Goal: Task Accomplishment & Management: Use online tool/utility

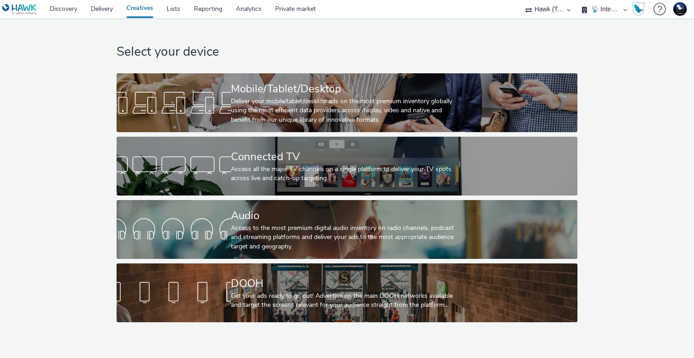
select select "2fc77e36-bb93-4aa3-9dff-dcb08e02eac6"
select select "2405a9d4-3350-4458-8d06-44f78962fa76"
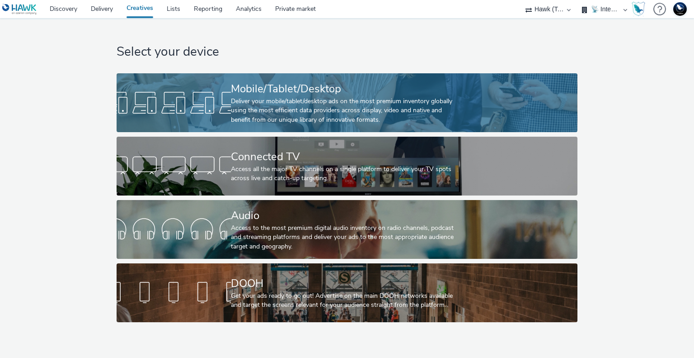
click at [285, 111] on div "Deliver your mobile/tablet/desktop ads on the most premium inventory globally u…" at bounding box center [345, 111] width 229 height 28
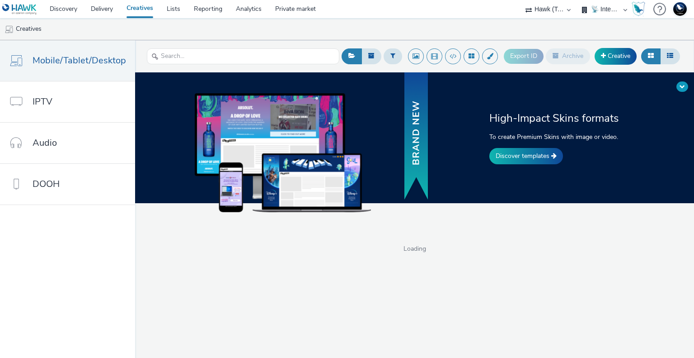
click at [684, 85] on span at bounding box center [682, 86] width 5 height 5
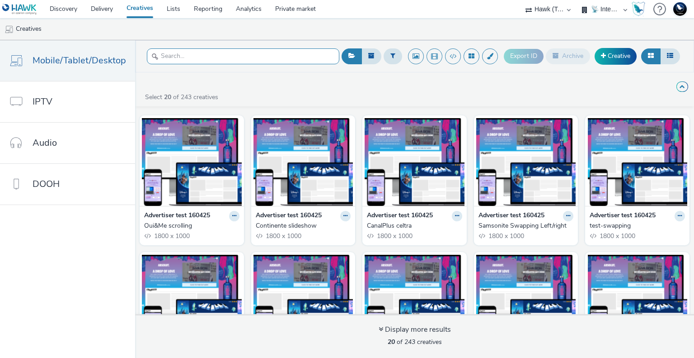
click at [248, 57] on input "text" at bounding box center [243, 56] width 193 height 16
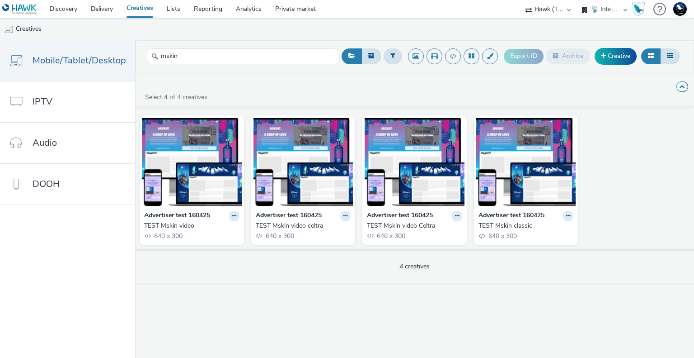
drag, startPoint x: 185, startPoint y: 217, endPoint x: 164, endPoint y: 233, distance: 26.8
click at [164, 233] on span "640 x 300" at bounding box center [167, 235] width 29 height 9
click at [162, 213] on strong "Advertiser test 160425" at bounding box center [177, 216] width 66 height 10
drag, startPoint x: 216, startPoint y: 57, endPoint x: 139, endPoint y: 57, distance: 77.3
click at [139, 57] on header "mskin Export ID Archive Creative" at bounding box center [414, 56] width 559 height 32
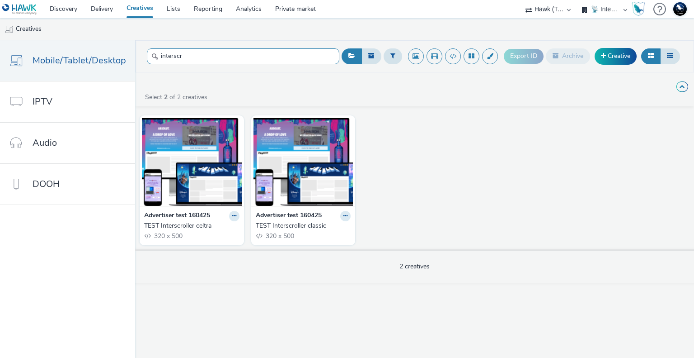
type input "interscr"
click at [603, 61] on link "Creative" at bounding box center [616, 56] width 42 height 16
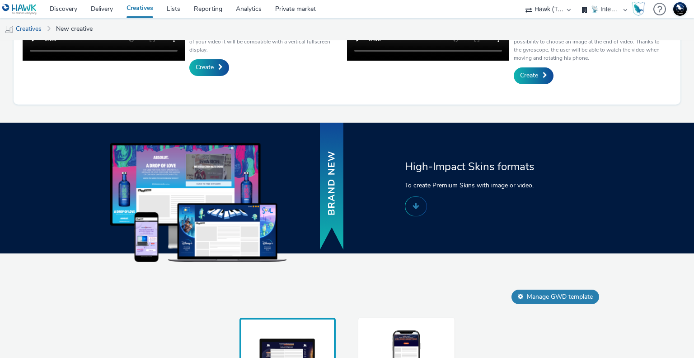
scroll to position [442, 0]
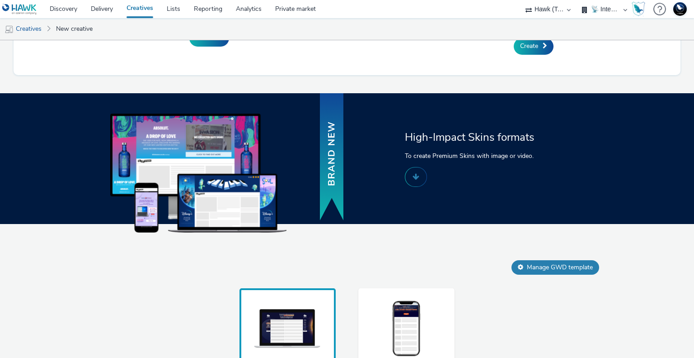
click at [387, 312] on div "Mobile" at bounding box center [407, 345] width 96 height 114
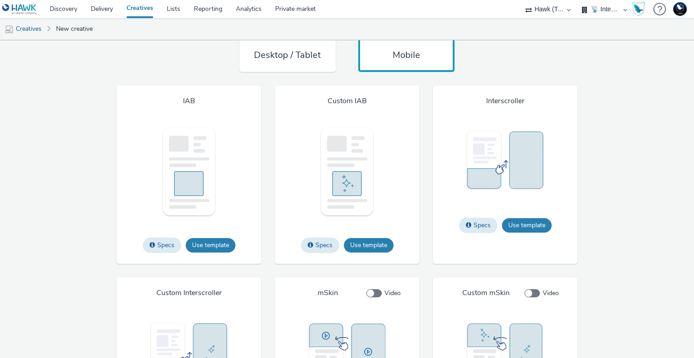
scroll to position [758, 0]
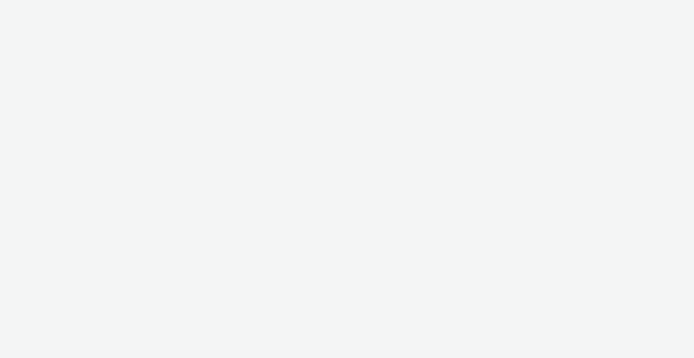
select select "2fc77e36-bb93-4aa3-9dff-dcb08e02eac6"
select select "2405a9d4-3350-4458-8d06-44f78962fa76"
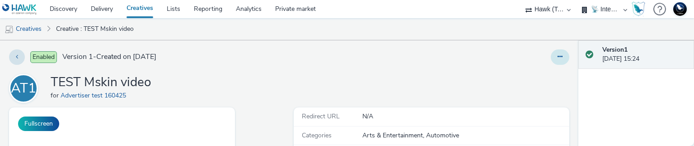
click at [551, 55] on button at bounding box center [560, 56] width 19 height 15
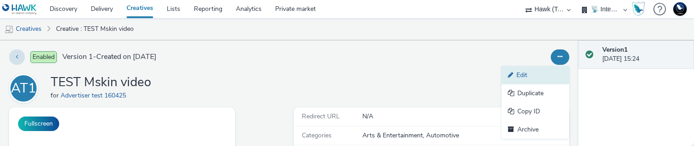
click at [523, 72] on link "Edit" at bounding box center [536, 75] width 68 height 18
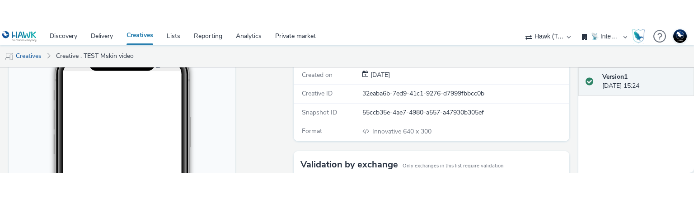
scroll to position [90, 0]
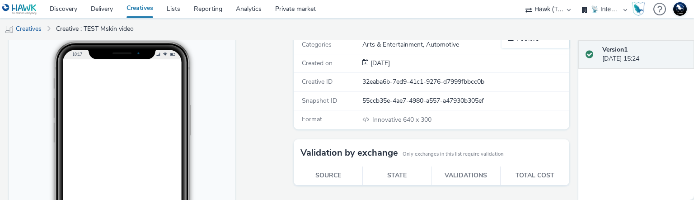
click at [23, 96] on body "10:17" at bounding box center [122, 175] width 226 height 316
click at [63, 91] on iframe at bounding box center [122, 187] width 119 height 257
click at [55, 114] on div at bounding box center [122, 179] width 135 height 274
click at [45, 117] on div "10:17" at bounding box center [122, 179] width 158 height 274
click at [19, 145] on body "10:17" at bounding box center [122, 175] width 226 height 316
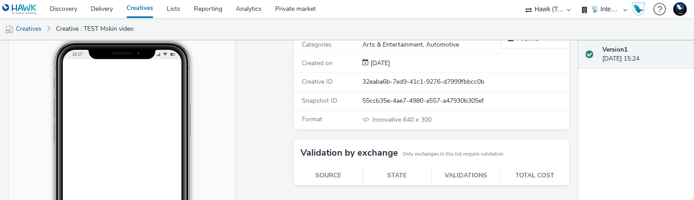
click at [209, 65] on body "10:17" at bounding box center [122, 175] width 226 height 316
click at [31, 158] on body "10:17" at bounding box center [122, 175] width 226 height 316
click at [43, 149] on div "10:17" at bounding box center [122, 179] width 158 height 274
click at [47, 143] on div "10:17" at bounding box center [122, 179] width 158 height 274
click at [61, 133] on div at bounding box center [122, 178] width 129 height 267
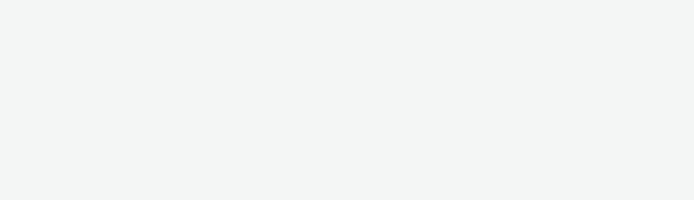
select select "2fc77e36-bb93-4aa3-9dff-dcb08e02eac6"
select select "2405a9d4-3350-4458-8d06-44f78962fa76"
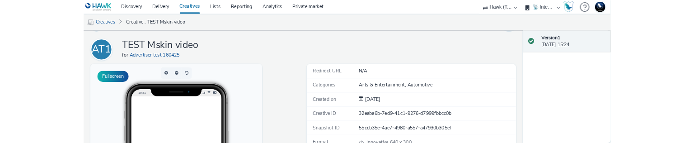
scroll to position [45, 0]
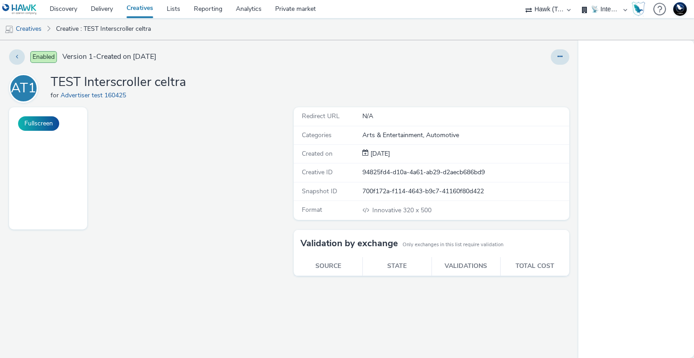
select select "2fc77e36-bb93-4aa3-9dff-dcb08e02eac6"
select select "2405a9d4-3350-4458-8d06-44f78962fa76"
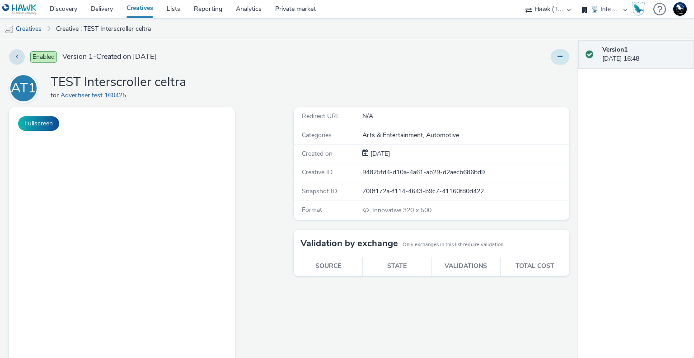
click at [551, 59] on button at bounding box center [560, 56] width 19 height 15
click at [521, 72] on link "Edit" at bounding box center [536, 75] width 68 height 18
click at [531, 56] on div at bounding box center [457, 56] width 224 height 15
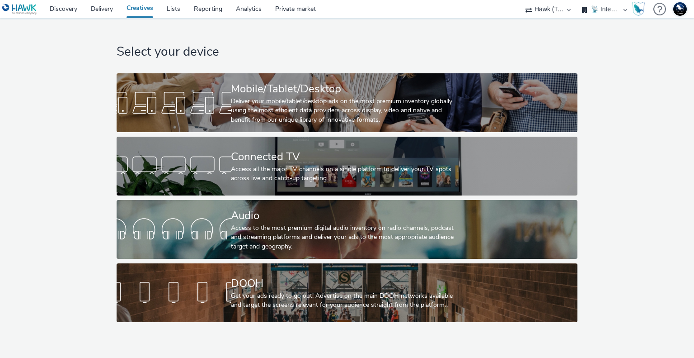
select select "2fc77e36-bb93-4aa3-9dff-dcb08e02eac6"
select select "2405a9d4-3350-4458-8d06-44f78962fa76"
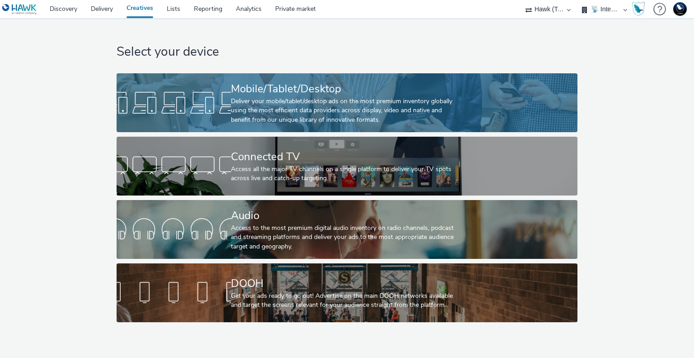
click at [318, 95] on div "Mobile/Tablet/Desktop" at bounding box center [345, 89] width 229 height 16
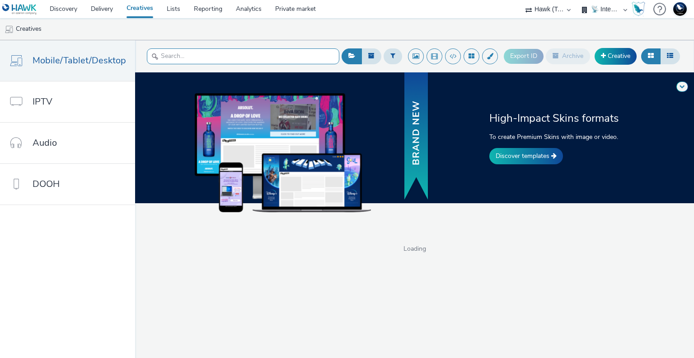
click at [186, 57] on input "text" at bounding box center [243, 56] width 193 height 16
type input "l"
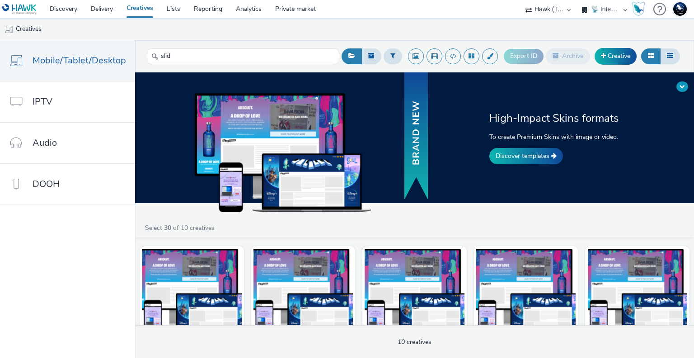
click at [681, 84] on span at bounding box center [682, 86] width 5 height 5
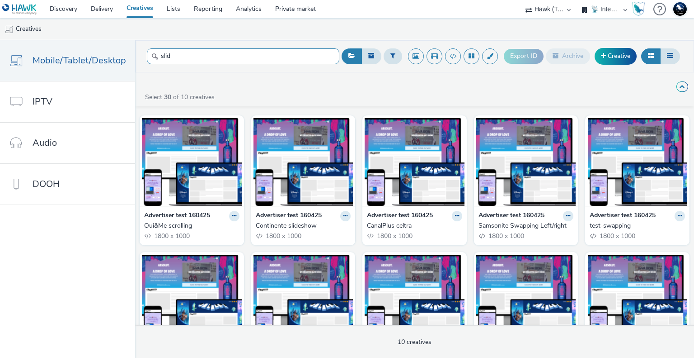
click at [187, 61] on input "slid" at bounding box center [243, 56] width 193 height 16
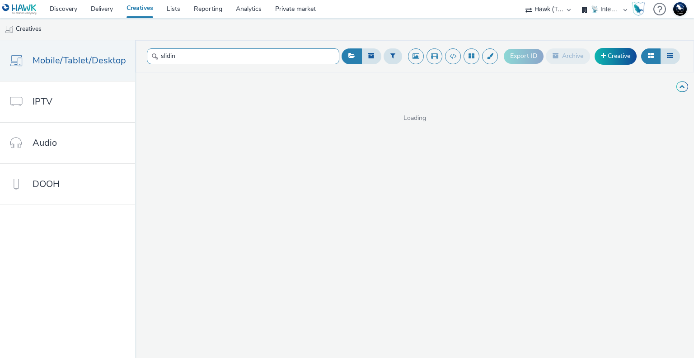
type input "slidin"
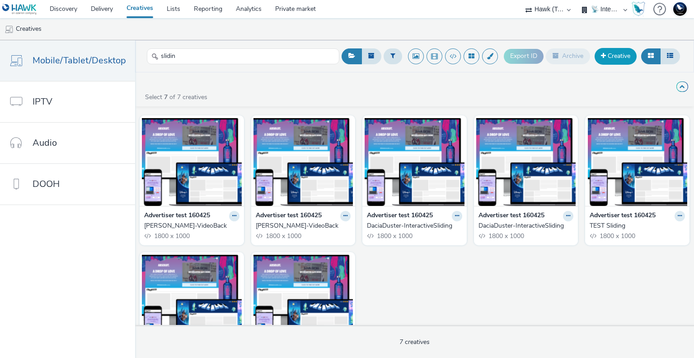
click at [620, 56] on link "Creative" at bounding box center [616, 56] width 42 height 16
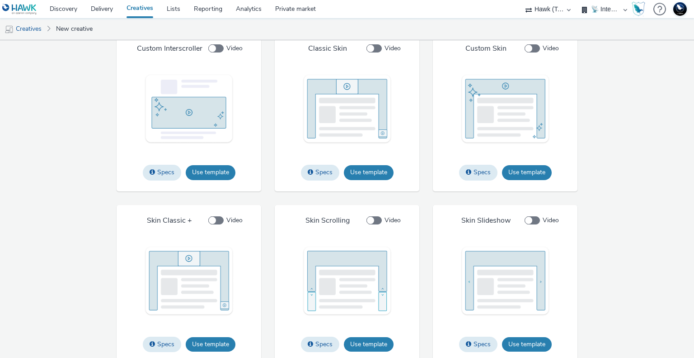
scroll to position [1176, 0]
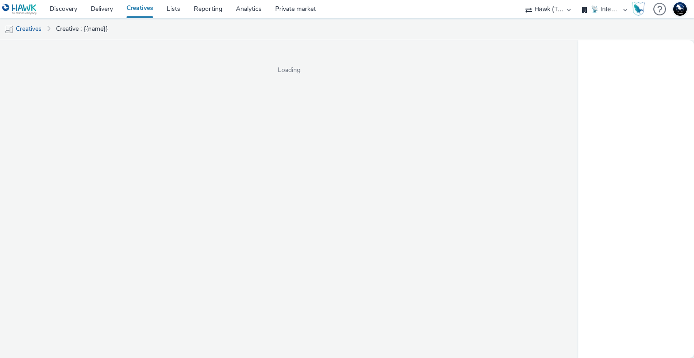
select select "2fc77e36-bb93-4aa3-9dff-dcb08e02eac6"
select select "2405a9d4-3350-4458-8d06-44f78962fa76"
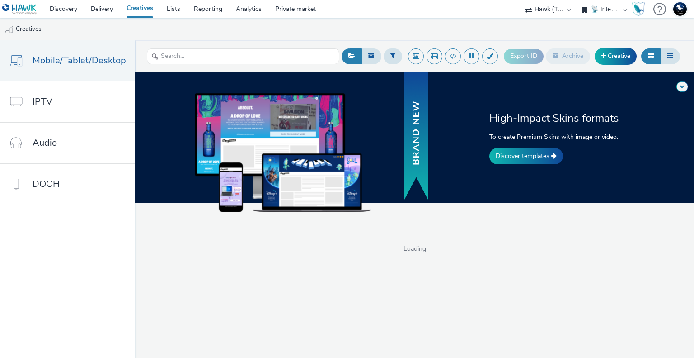
select select "2fc77e36-bb93-4aa3-9dff-dcb08e02eac6"
select select "2405a9d4-3350-4458-8d06-44f78962fa76"
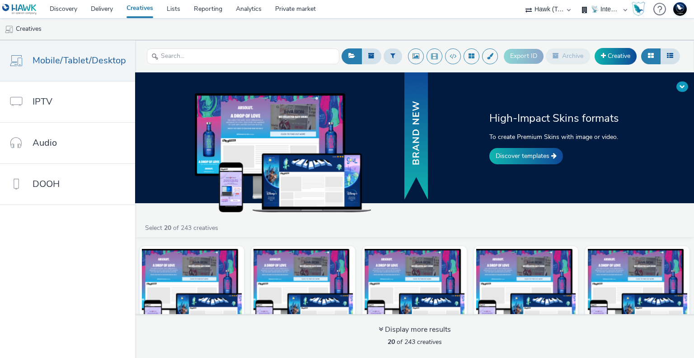
click at [682, 87] on span at bounding box center [682, 86] width 5 height 5
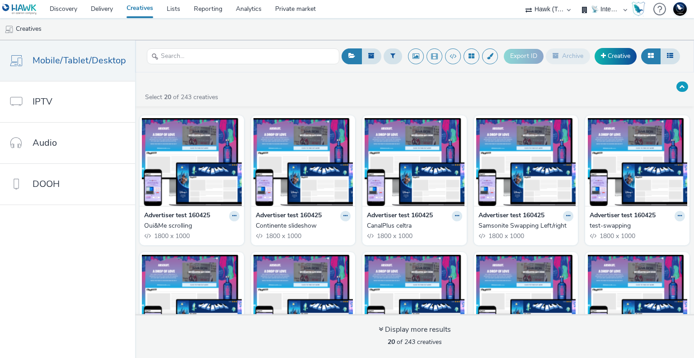
click at [682, 86] on span at bounding box center [682, 86] width 5 height 5
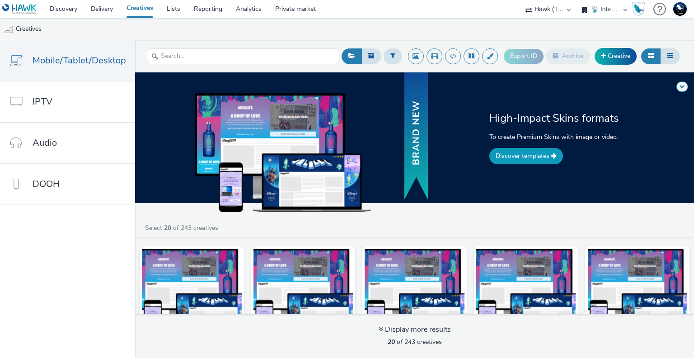
click at [541, 150] on link "Discover templates" at bounding box center [527, 156] width 74 height 16
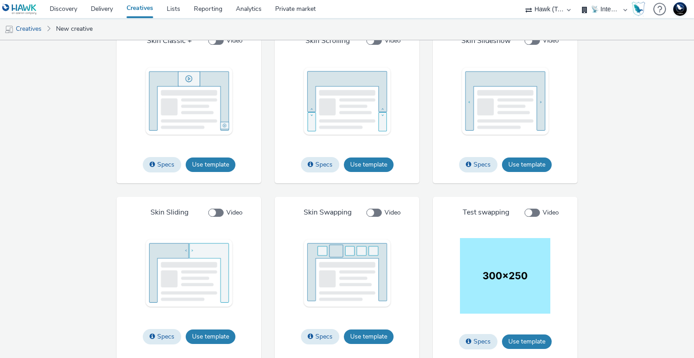
scroll to position [1176, 0]
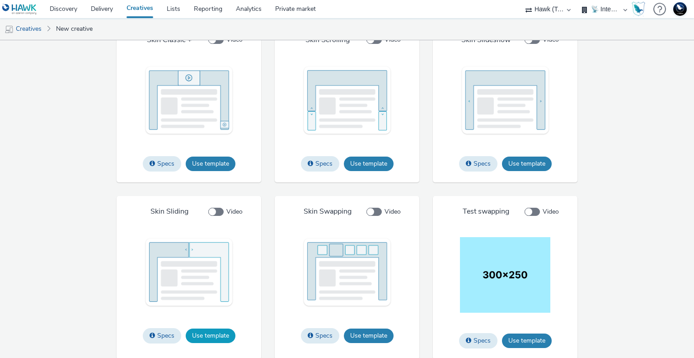
click at [202, 330] on button "Use template" at bounding box center [211, 335] width 50 height 14
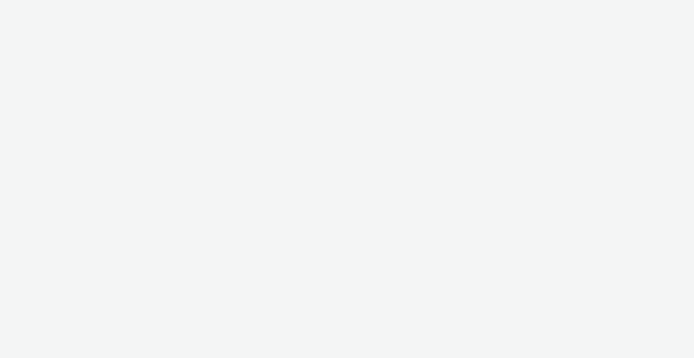
select select "2fc77e36-bb93-4aa3-9dff-dcb08e02eac6"
select select "2405a9d4-3350-4458-8d06-44f78962fa76"
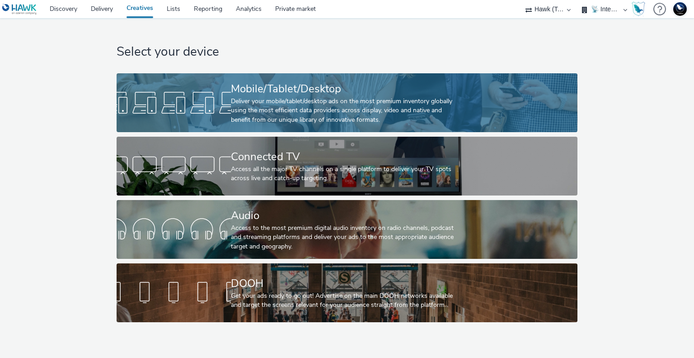
click at [306, 106] on div "Deliver your mobile/tablet/desktop ads on the most premium inventory globally u…" at bounding box center [345, 111] width 229 height 28
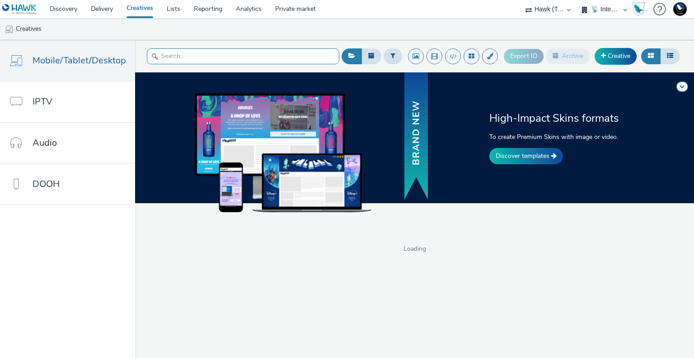
click at [250, 52] on input "text" at bounding box center [243, 56] width 193 height 16
paste input "e13a2023-8fdd-4916-8765-1787b82da634"
click at [679, 87] on button at bounding box center [683, 86] width 12 height 10
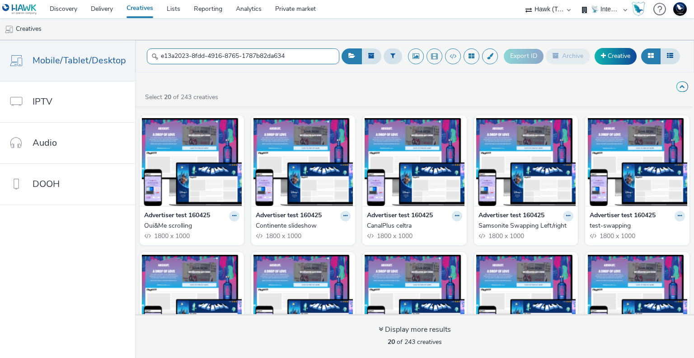
click at [311, 53] on input "e13a2023-8fdd-4916-8765-1787b82da634" at bounding box center [243, 56] width 193 height 16
type input "e13a2023-8fdd-4916-8765-1787b82da63"
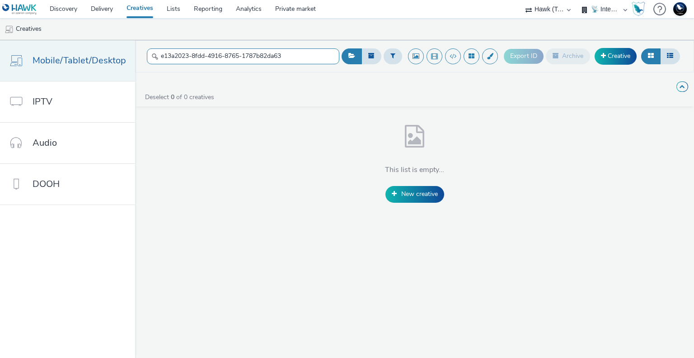
drag, startPoint x: 311, startPoint y: 54, endPoint x: 24, endPoint y: 44, distance: 287.7
click at [20, 41] on div "Mobile/Tablet/Desktop IPTV Audio DOOH e13a2023-8fdd-4916-8765-1787b82da63 Expor…" at bounding box center [347, 198] width 694 height 317
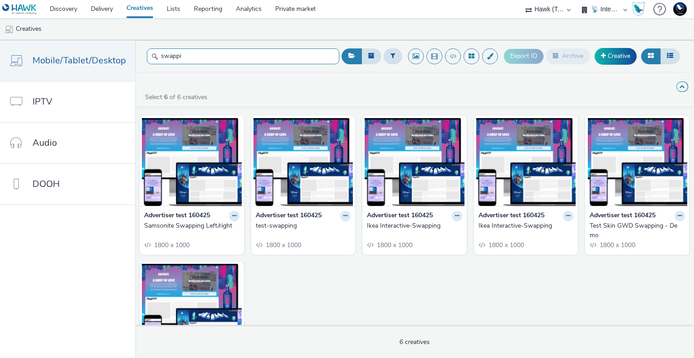
type input "swappi"
drag, startPoint x: 401, startPoint y: 220, endPoint x: 389, endPoint y: 225, distance: 12.8
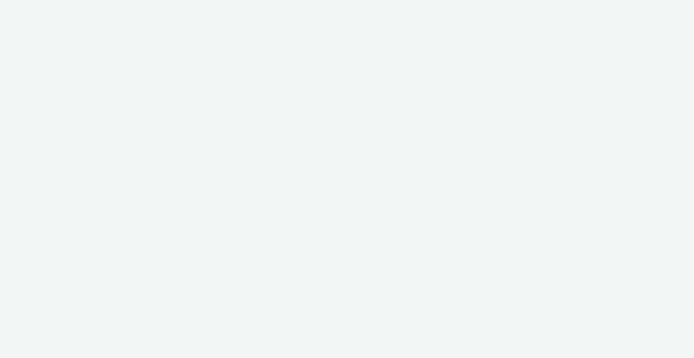
select select "2fc77e36-bb93-4aa3-9dff-dcb08e02eac6"
select select "2405a9d4-3350-4458-8d06-44f78962fa76"
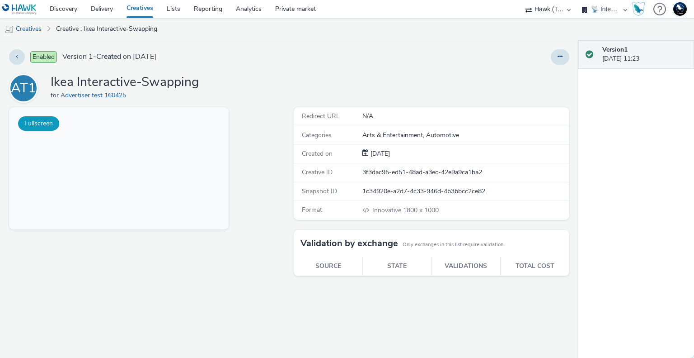
click at [37, 121] on button "Fullscreen" at bounding box center [38, 123] width 41 height 14
click at [563, 57] on button at bounding box center [560, 56] width 19 height 15
click at [532, 76] on link "Edit" at bounding box center [536, 75] width 68 height 18
click at [531, 94] on link "Duplicate" at bounding box center [536, 93] width 68 height 18
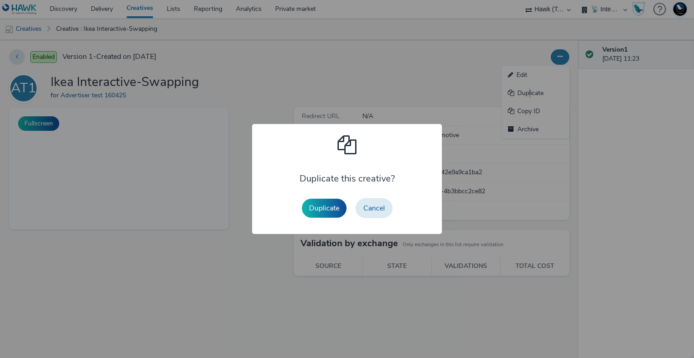
click at [331, 213] on button "Duplicate" at bounding box center [324, 207] width 45 height 19
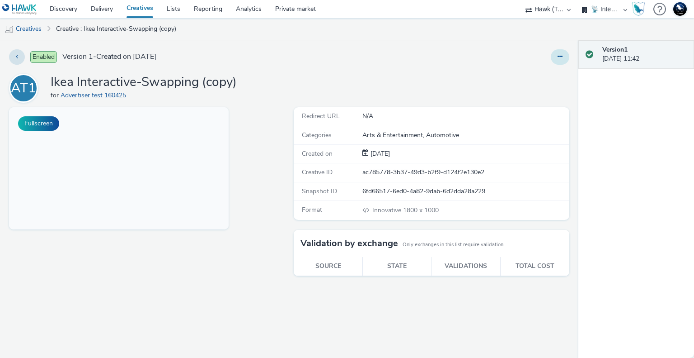
click at [558, 63] on button at bounding box center [560, 56] width 19 height 15
click at [545, 73] on link "Edit" at bounding box center [536, 75] width 68 height 18
click at [38, 122] on button "Fullscreen" at bounding box center [38, 123] width 41 height 14
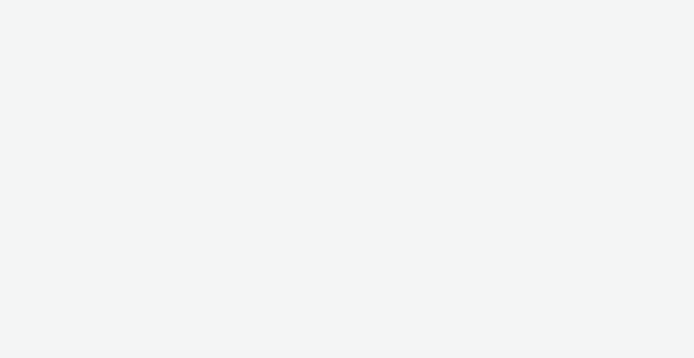
select select "2fc77e36-bb93-4aa3-9dff-dcb08e02eac6"
select select "2405a9d4-3350-4458-8d06-44f78962fa76"
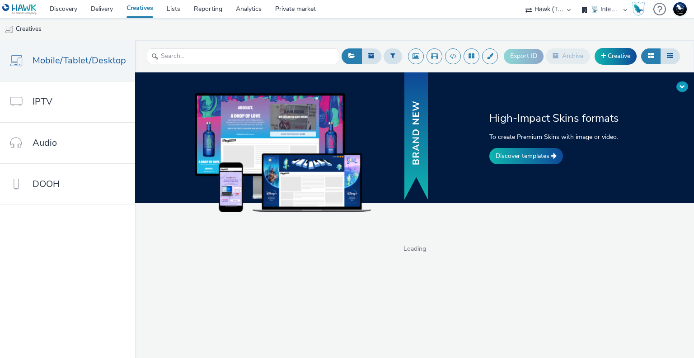
click at [681, 86] on span at bounding box center [682, 86] width 5 height 5
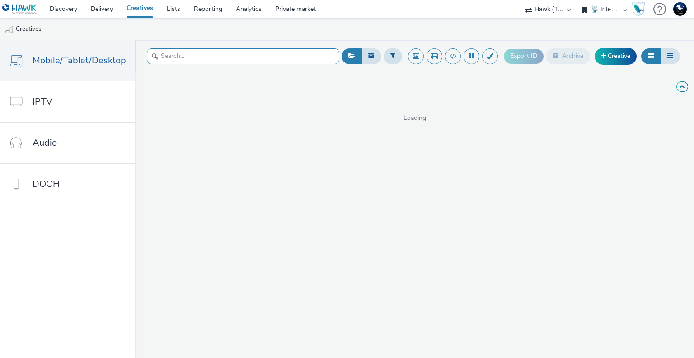
click at [172, 58] on input "text" at bounding box center [243, 56] width 193 height 16
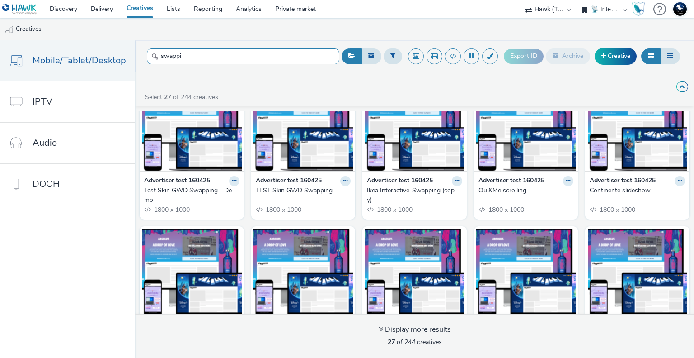
scroll to position [136, 0]
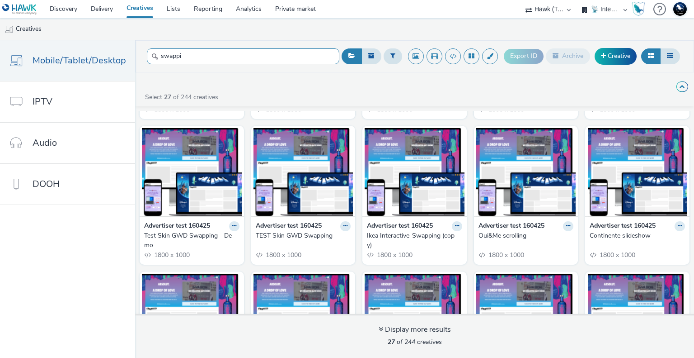
click at [205, 56] on input "swappi" at bounding box center [243, 56] width 193 height 16
click at [212, 56] on input "swappi" at bounding box center [243, 56] width 193 height 16
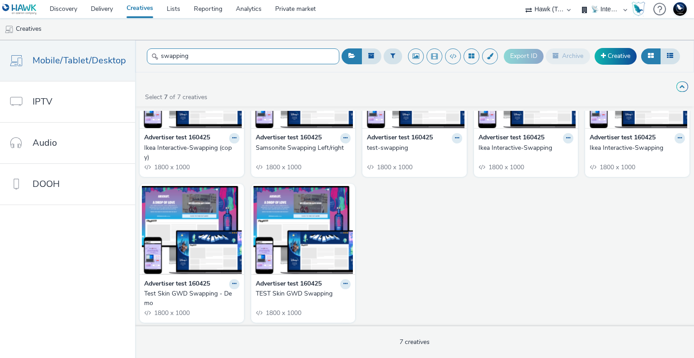
scroll to position [33, 0]
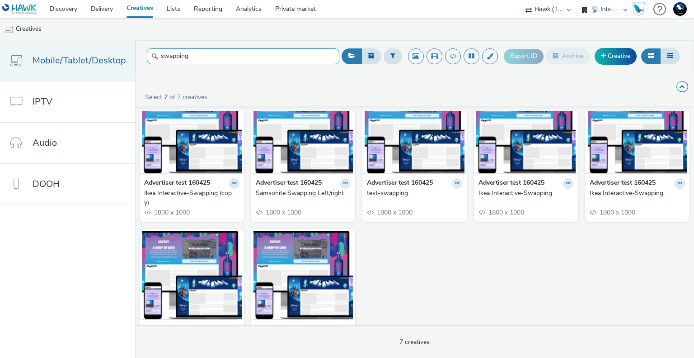
drag, startPoint x: 213, startPoint y: 58, endPoint x: 20, endPoint y: 59, distance: 193.5
click at [20, 59] on div "Mobile/Tablet/Desktop IPTV Audio DOOH swapping Export ID Archive Creative High-…" at bounding box center [347, 198] width 694 height 317
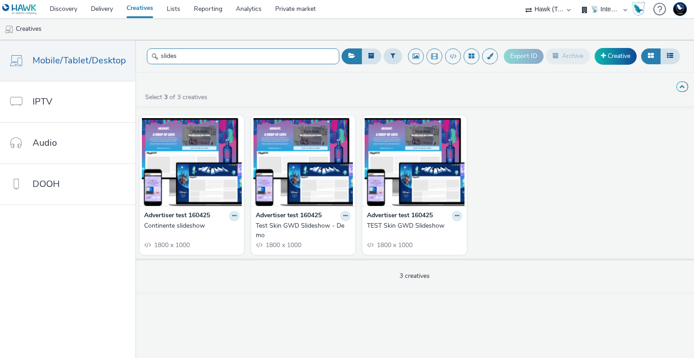
type input "slides"
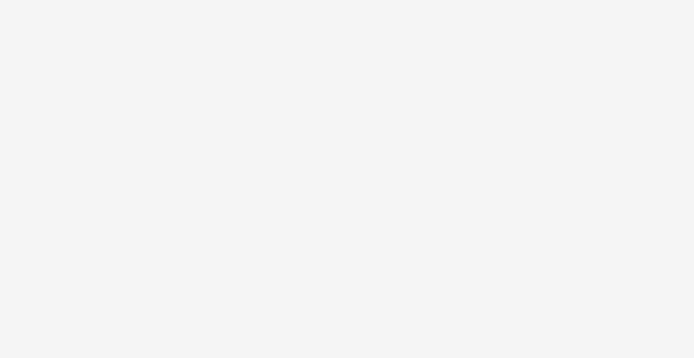
select select "2fc77e36-bb93-4aa3-9dff-dcb08e02eac6"
select select "2405a9d4-3350-4458-8d06-44f78962fa76"
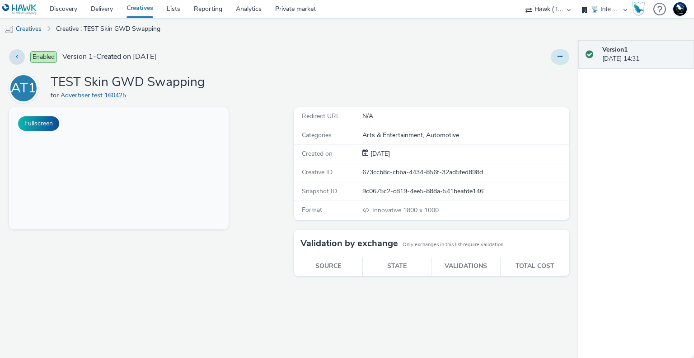
click at [567, 61] on button at bounding box center [560, 56] width 19 height 15
click at [547, 68] on link "Edit" at bounding box center [536, 75] width 68 height 18
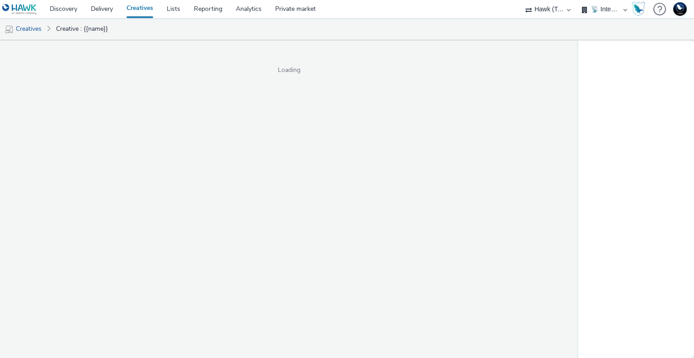
select select "2fc77e36-bb93-4aa3-9dff-dcb08e02eac6"
select select "2405a9d4-3350-4458-8d06-44f78962fa76"
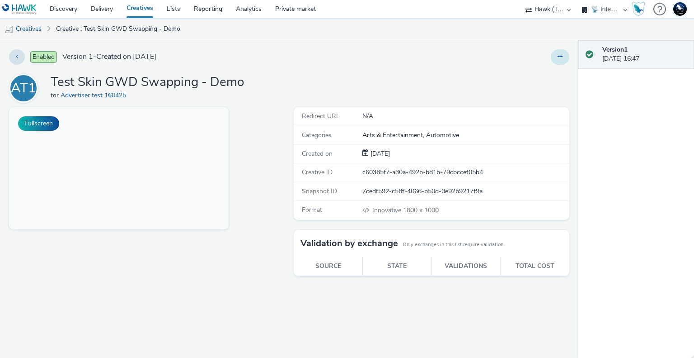
click at [560, 59] on icon at bounding box center [560, 56] width 5 height 6
click at [542, 72] on link "Edit" at bounding box center [536, 75] width 68 height 18
click at [533, 38] on ul "Creatives Creative : Test Skin GWD Swapping - Demo" at bounding box center [347, 29] width 694 height 22
click at [33, 126] on button "Fullscreen" at bounding box center [38, 123] width 41 height 14
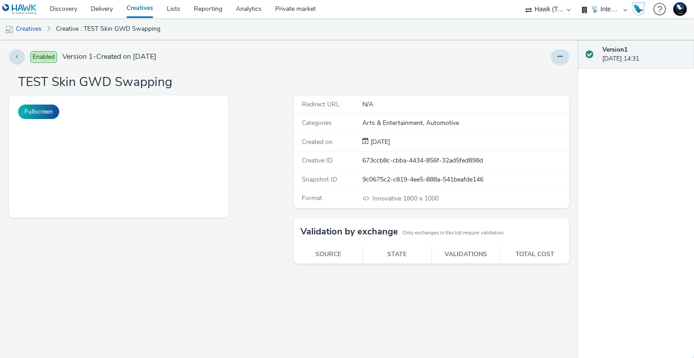
select select "2fc77e36-bb93-4aa3-9dff-dcb08e02eac6"
select select "2405a9d4-3350-4458-8d06-44f78962fa76"
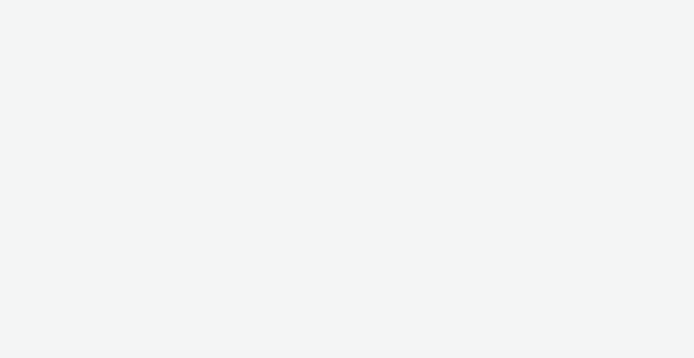
select select "2fc77e36-bb93-4aa3-9dff-dcb08e02eac6"
select select "2405a9d4-3350-4458-8d06-44f78962fa76"
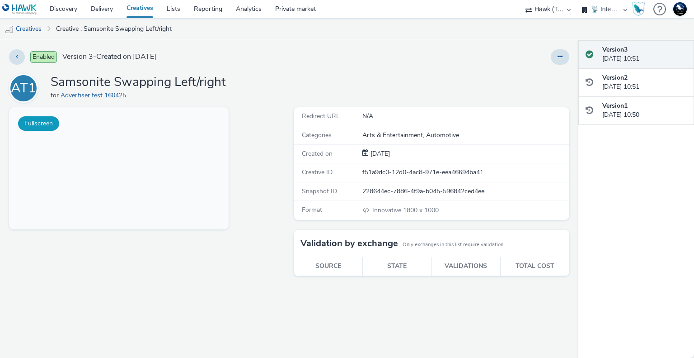
click at [37, 121] on button "Fullscreen" at bounding box center [38, 123] width 41 height 14
click at [564, 59] on button at bounding box center [560, 56] width 19 height 15
click at [544, 71] on link "Edit" at bounding box center [536, 75] width 68 height 18
click at [25, 124] on button "Fullscreen" at bounding box center [38, 123] width 41 height 14
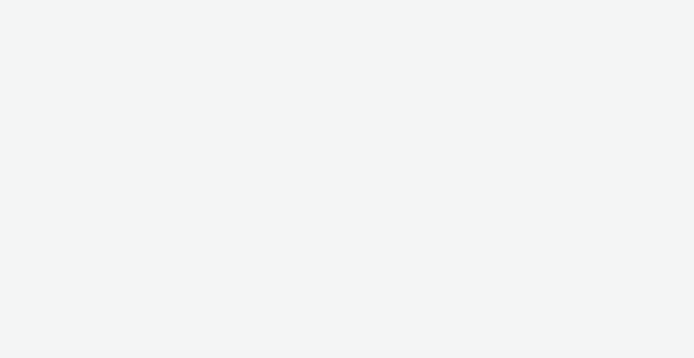
select select "2fc77e36-bb93-4aa3-9dff-dcb08e02eac6"
select select "2405a9d4-3350-4458-8d06-44f78962fa76"
select select "2fc77e36-bb93-4aa3-9dff-dcb08e02eac6"
select select "2405a9d4-3350-4458-8d06-44f78962fa76"
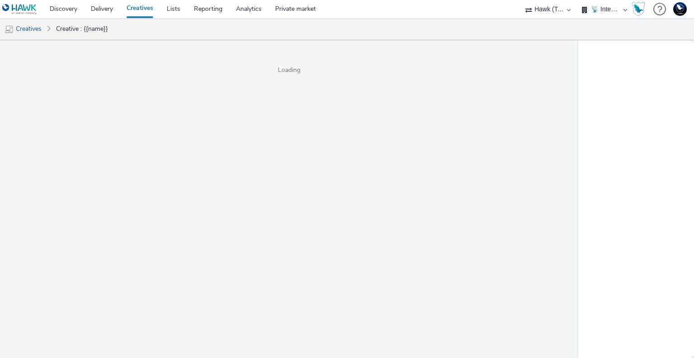
select select "2fc77e36-bb93-4aa3-9dff-dcb08e02eac6"
select select "2405a9d4-3350-4458-8d06-44f78962fa76"
